Goal: Task Accomplishment & Management: Complete application form

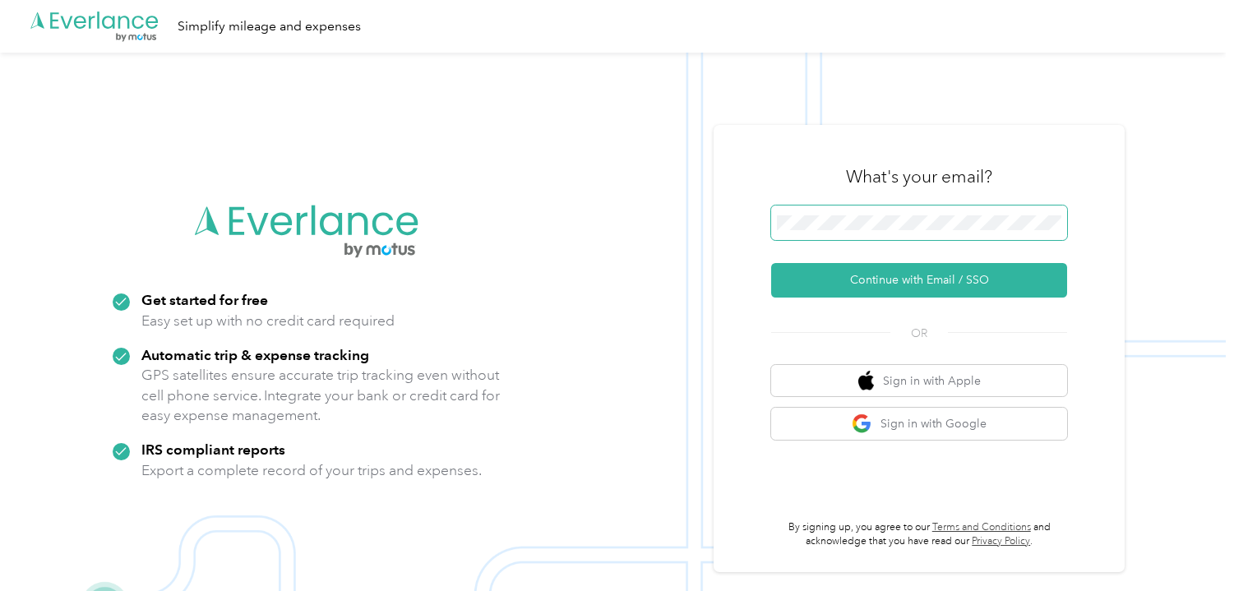
click at [771, 263] on button "Continue with Email / SSO" at bounding box center [919, 280] width 296 height 35
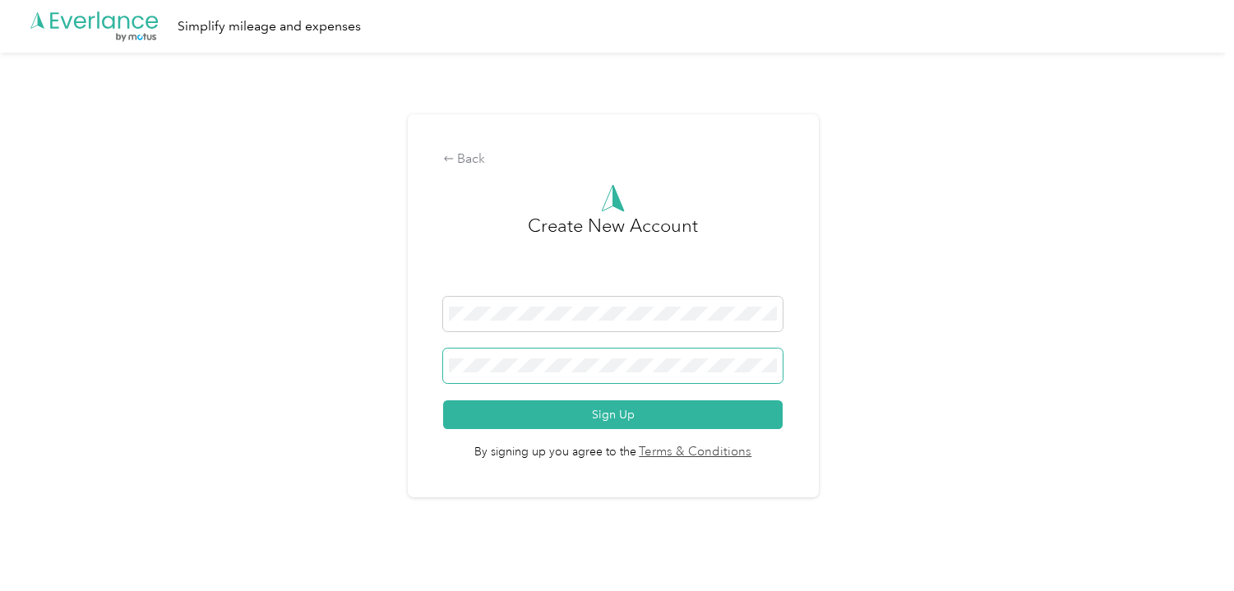
click at [636, 374] on span at bounding box center [613, 366] width 340 height 35
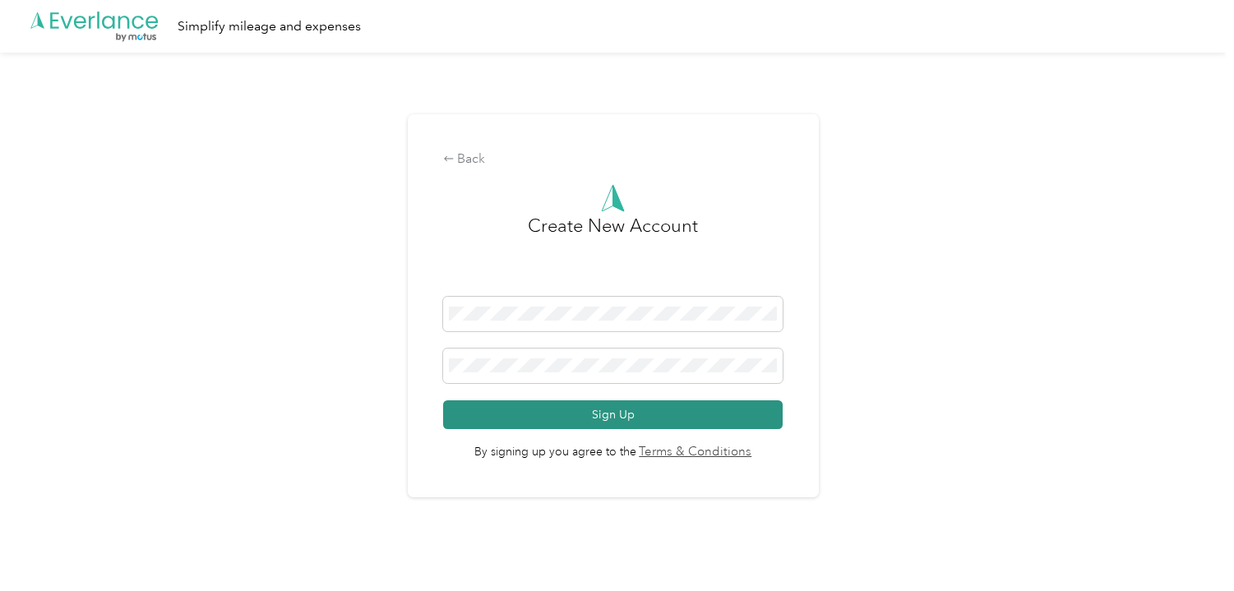
click at [540, 400] on button "Sign Up" at bounding box center [613, 414] width 340 height 29
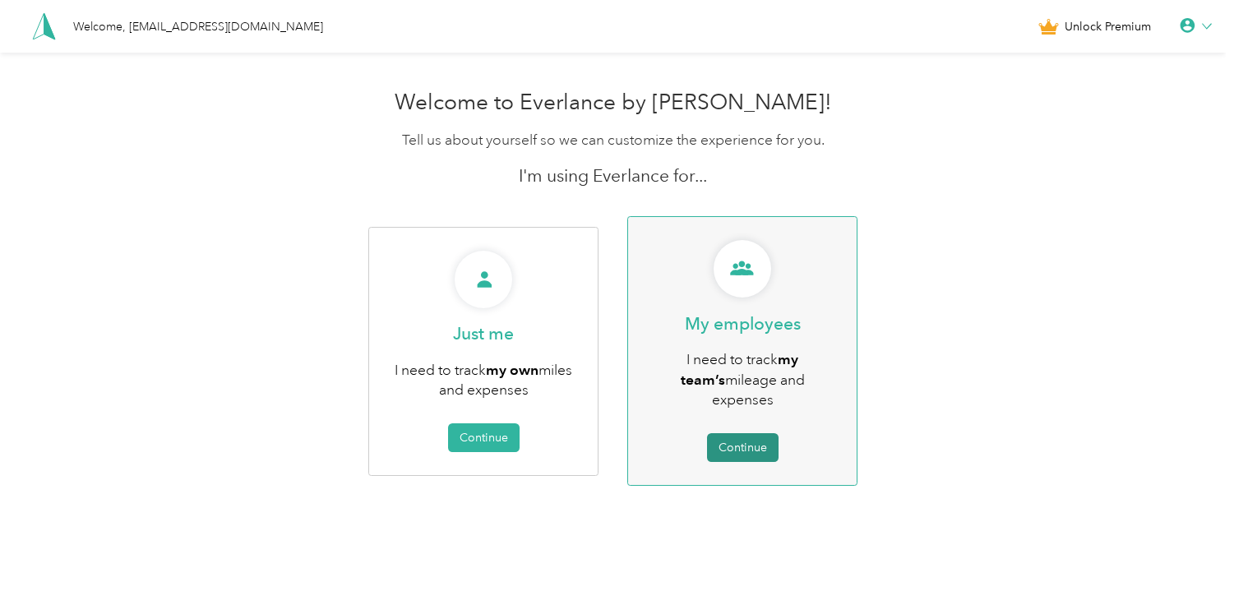
click at [738, 433] on button "Continue" at bounding box center [743, 447] width 72 height 29
